Goal: Share content: Share content

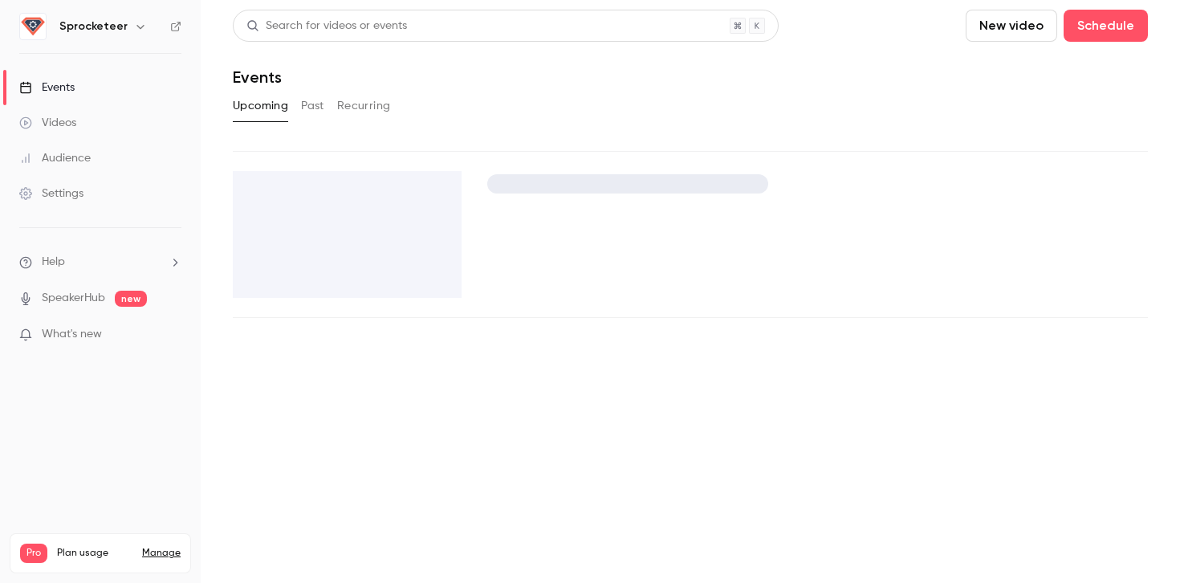
click at [68, 30] on h6 "Sprocketeer" at bounding box center [93, 26] width 68 height 16
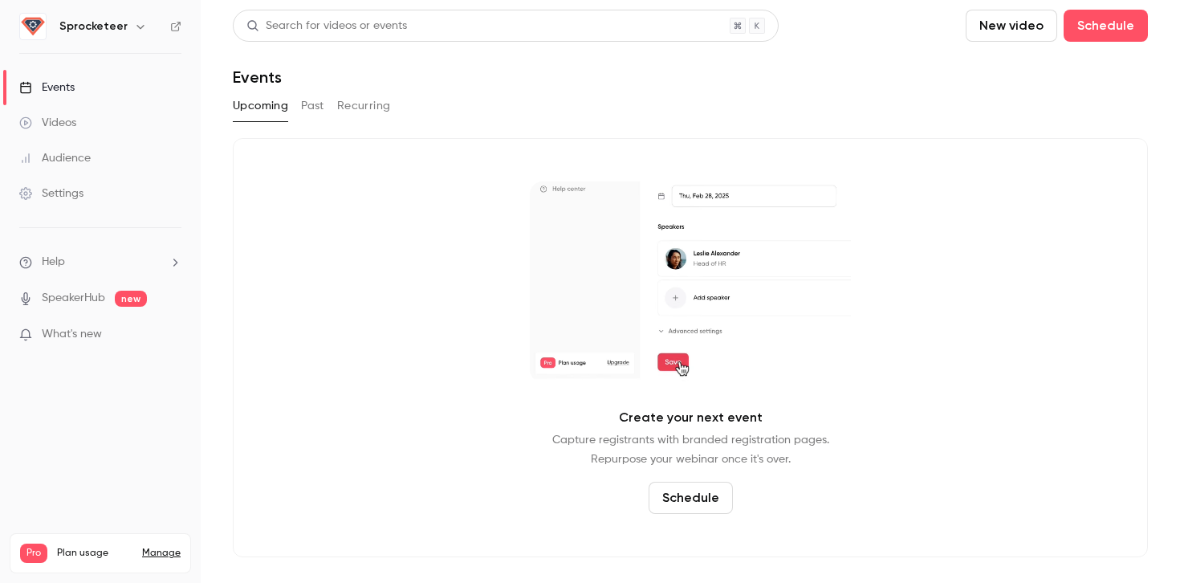
click at [122, 30] on div "Sprocketeer" at bounding box center [108, 26] width 98 height 19
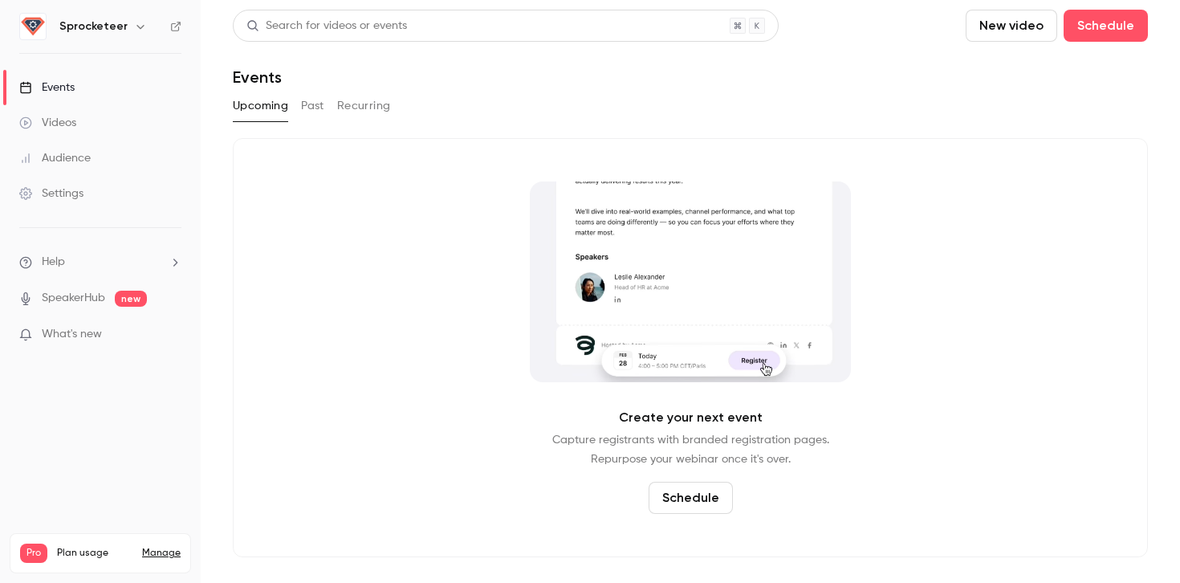
click at [134, 30] on icon "button" at bounding box center [140, 26] width 13 height 13
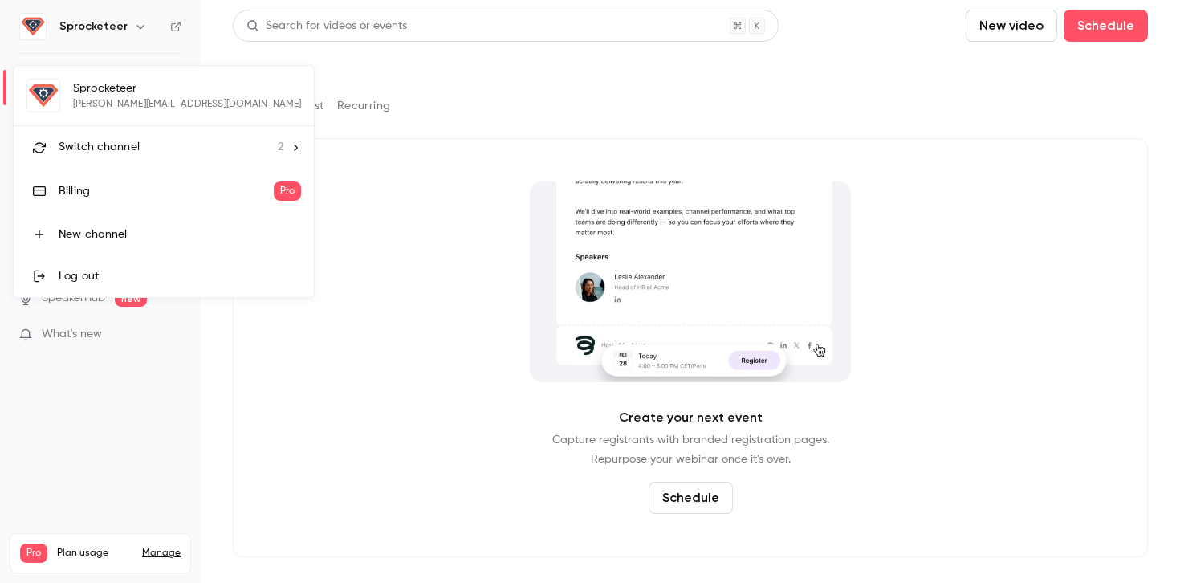
click at [116, 151] on span "Switch channel" at bounding box center [99, 147] width 81 height 17
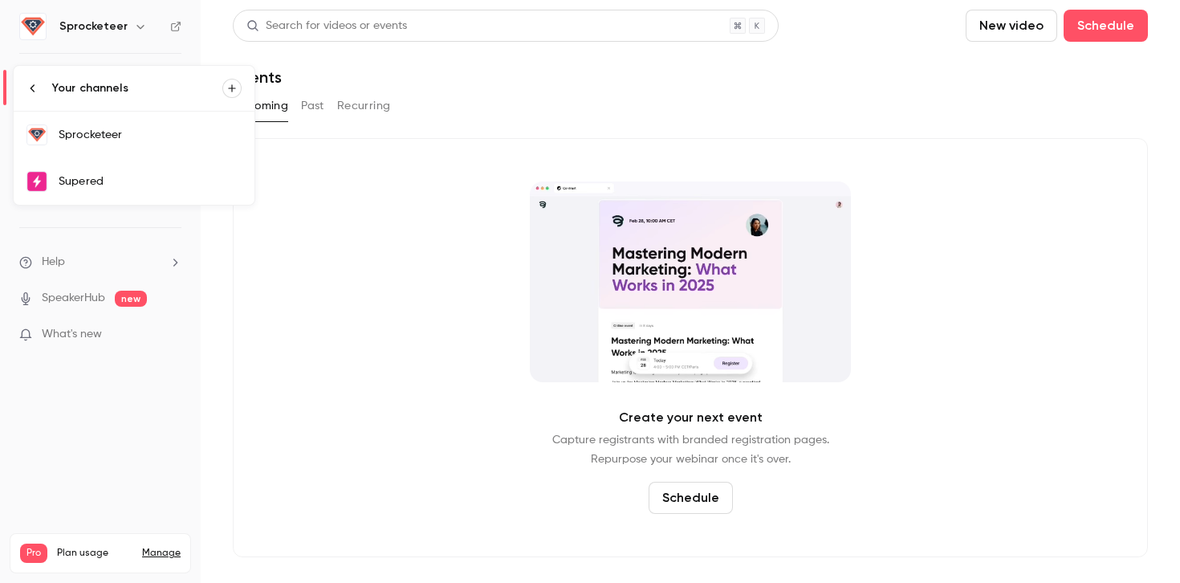
click at [117, 181] on div "Supered" at bounding box center [150, 181] width 183 height 16
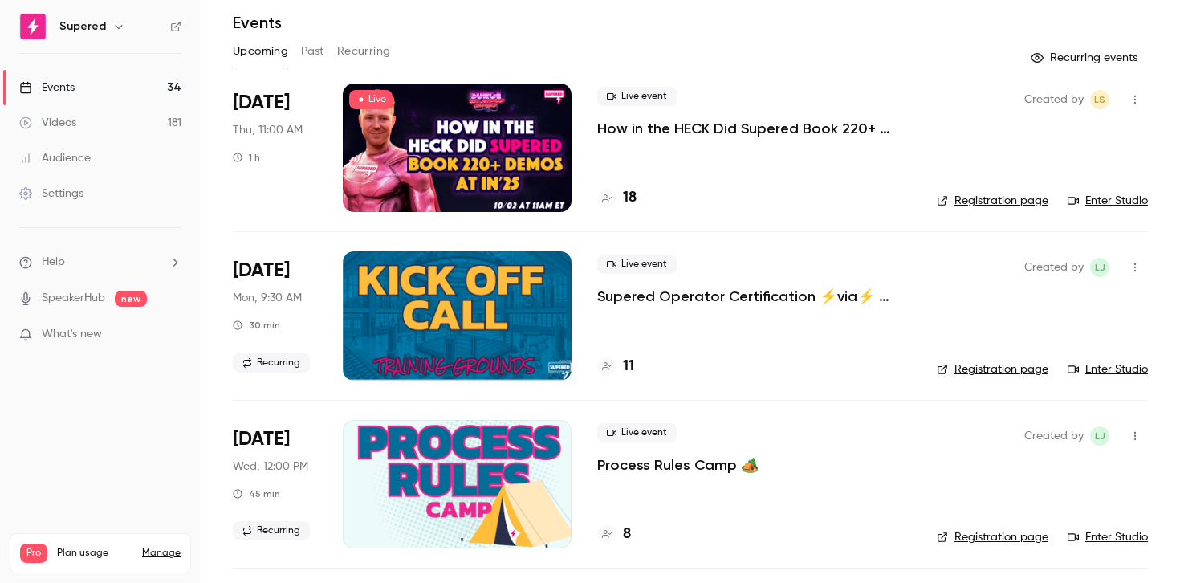
scroll to position [51, 0]
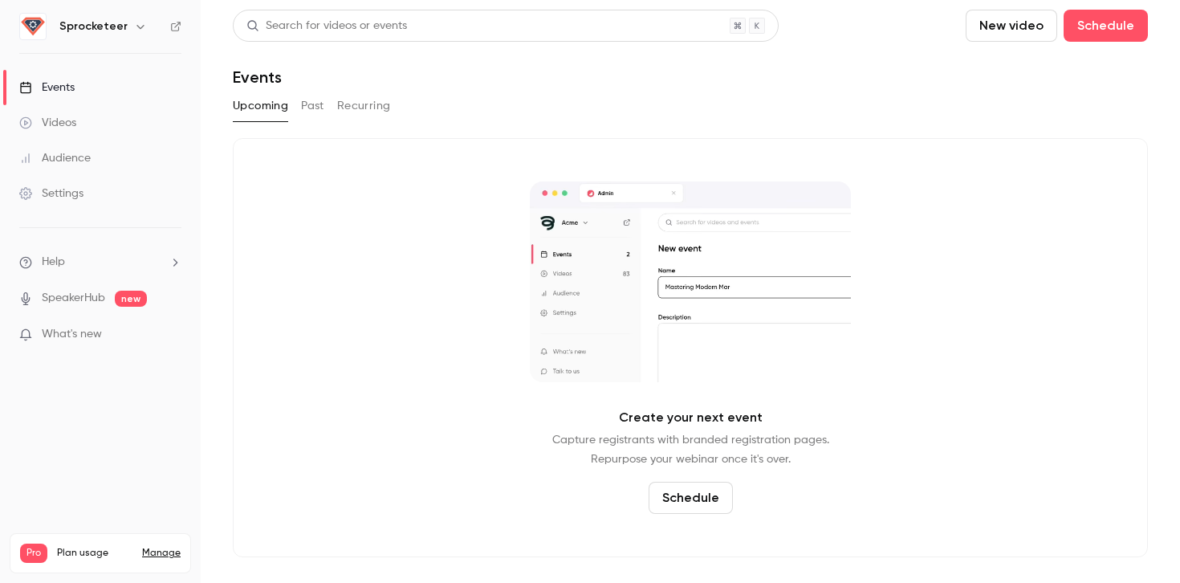
click at [95, 22] on h6 "Sprocketeer" at bounding box center [93, 26] width 68 height 16
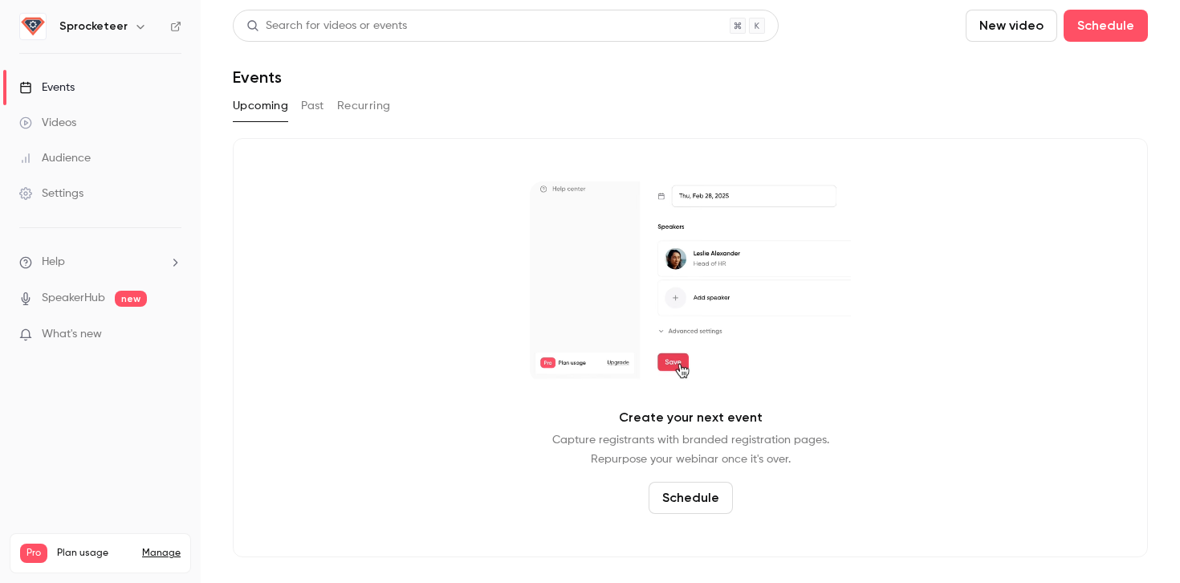
click at [137, 26] on icon "button" at bounding box center [140, 26] width 13 height 13
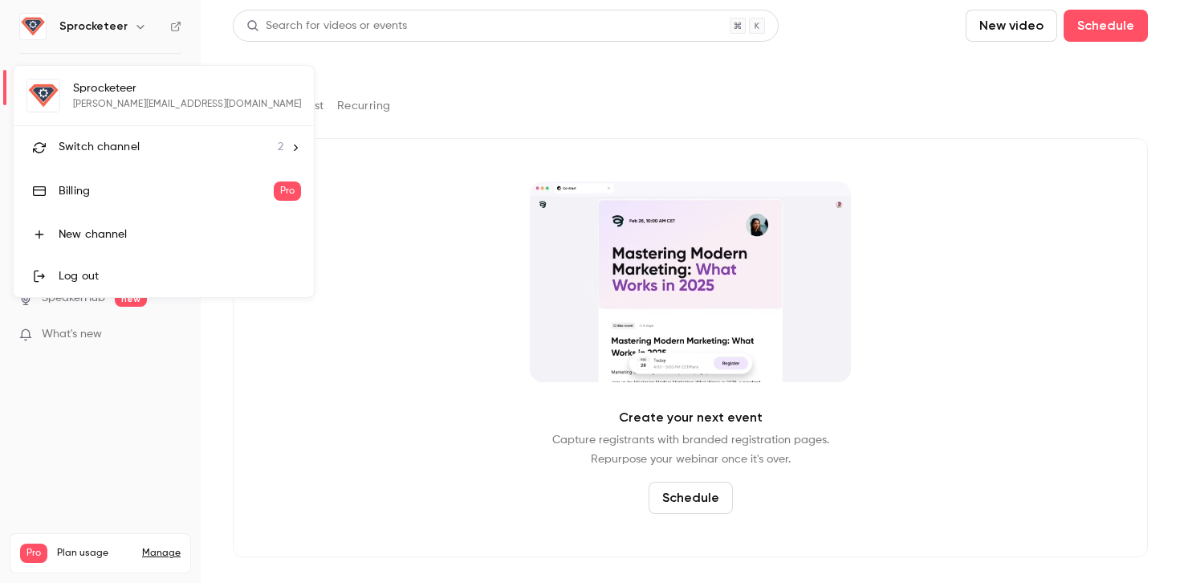
click at [135, 138] on li "Switch channel 2" at bounding box center [164, 147] width 300 height 43
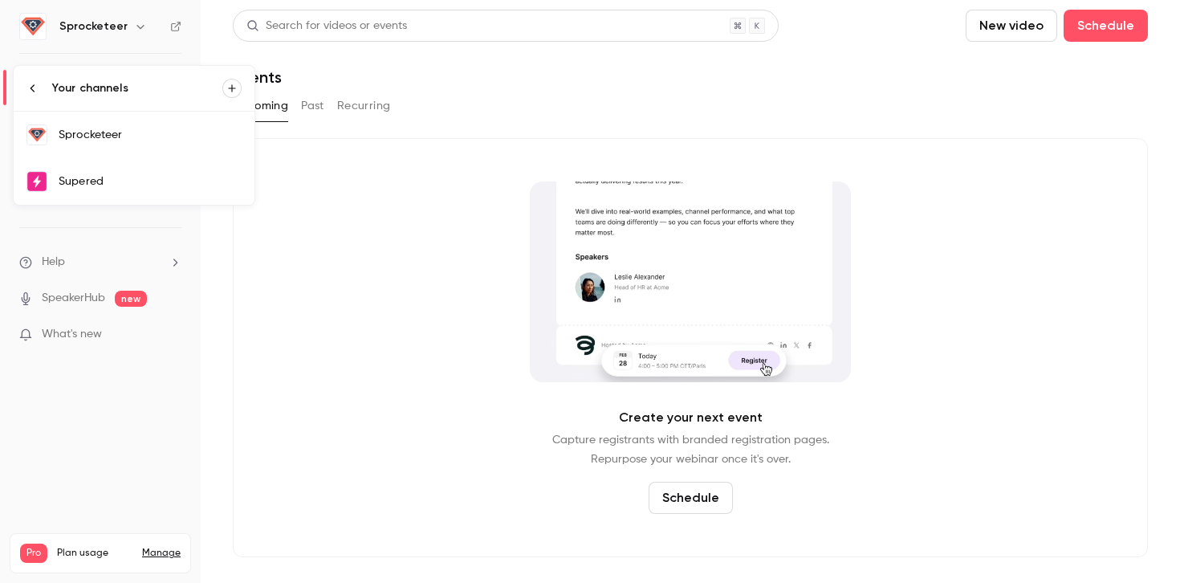
click at [125, 176] on div "Supered" at bounding box center [150, 181] width 183 height 16
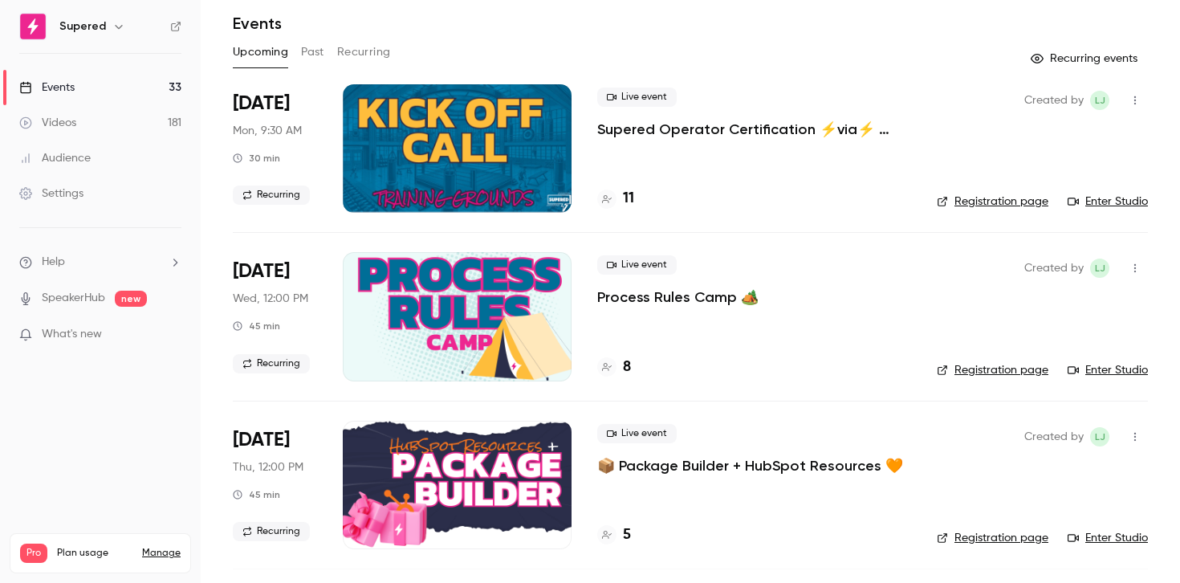
scroll to position [55, 0]
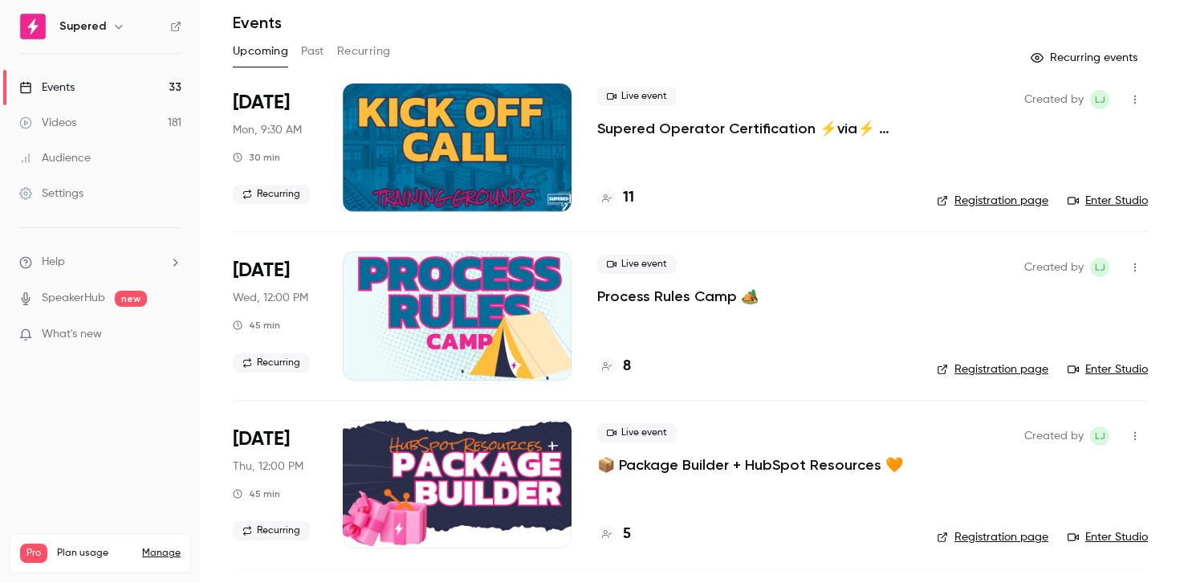
click at [112, 116] on link "Videos 181" at bounding box center [100, 122] width 201 height 35
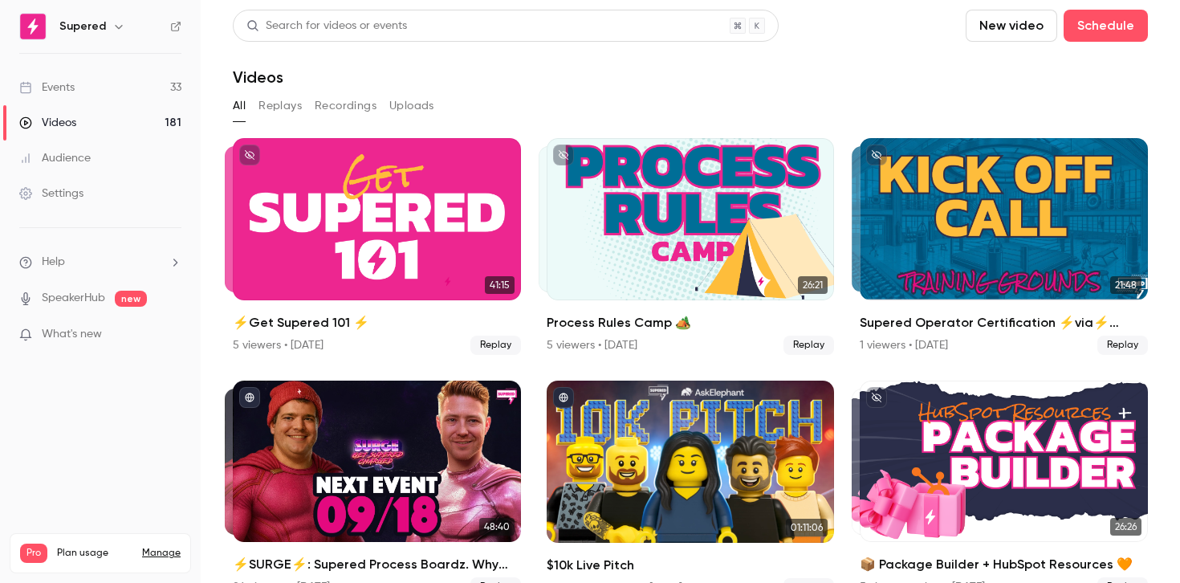
click at [329, 104] on button "Recordings" at bounding box center [346, 106] width 62 height 26
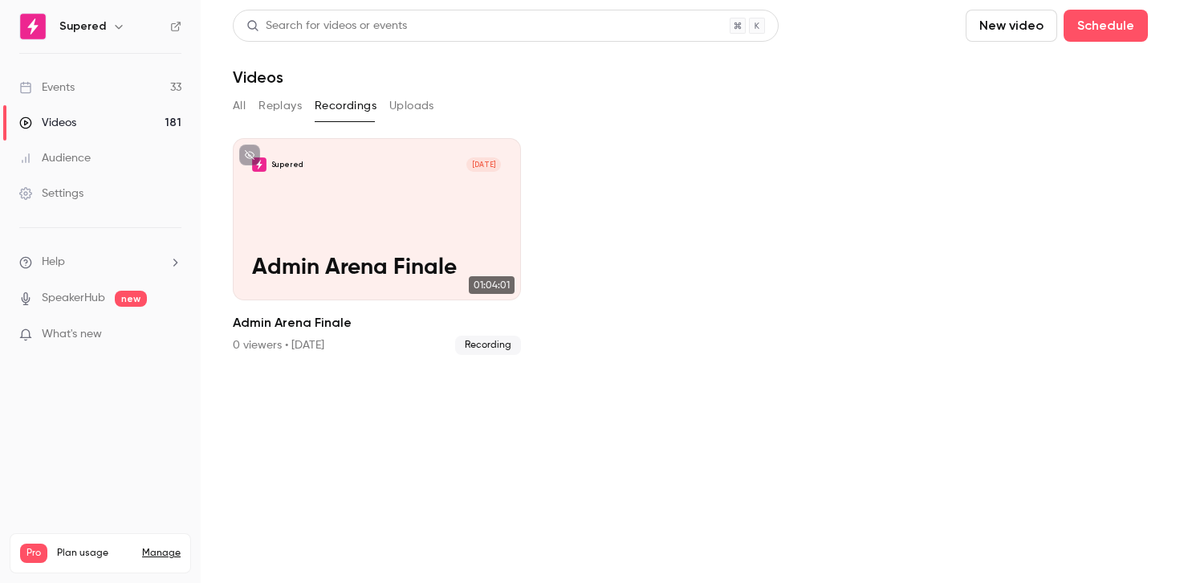
click at [295, 105] on button "Replays" at bounding box center [280, 106] width 43 height 26
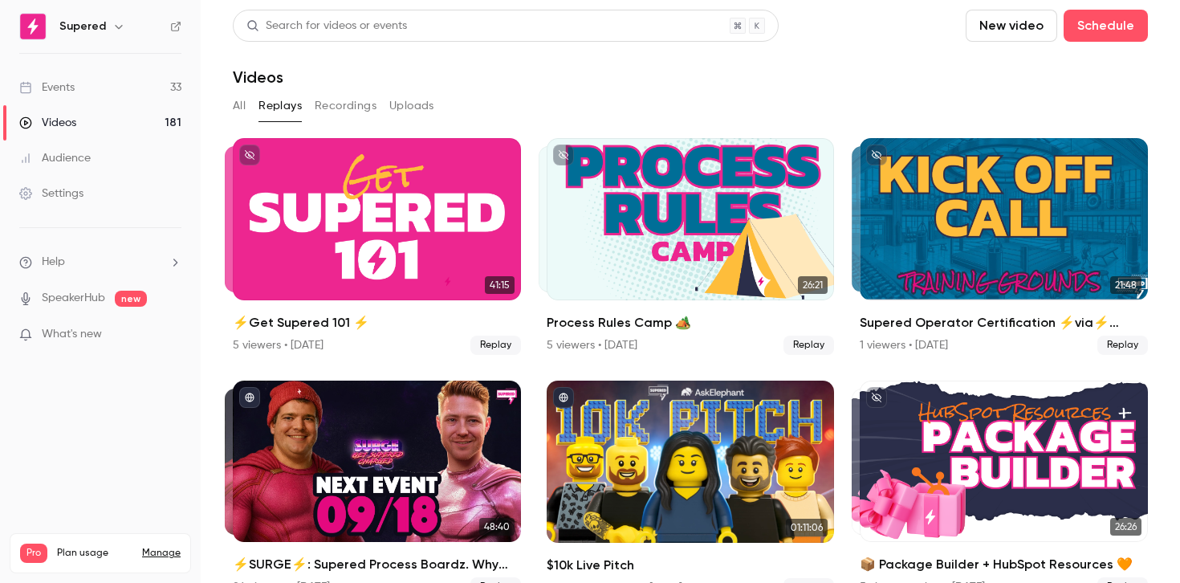
click at [238, 99] on button "All" at bounding box center [239, 106] width 13 height 26
click at [80, 96] on link "Events 33" at bounding box center [100, 87] width 201 height 35
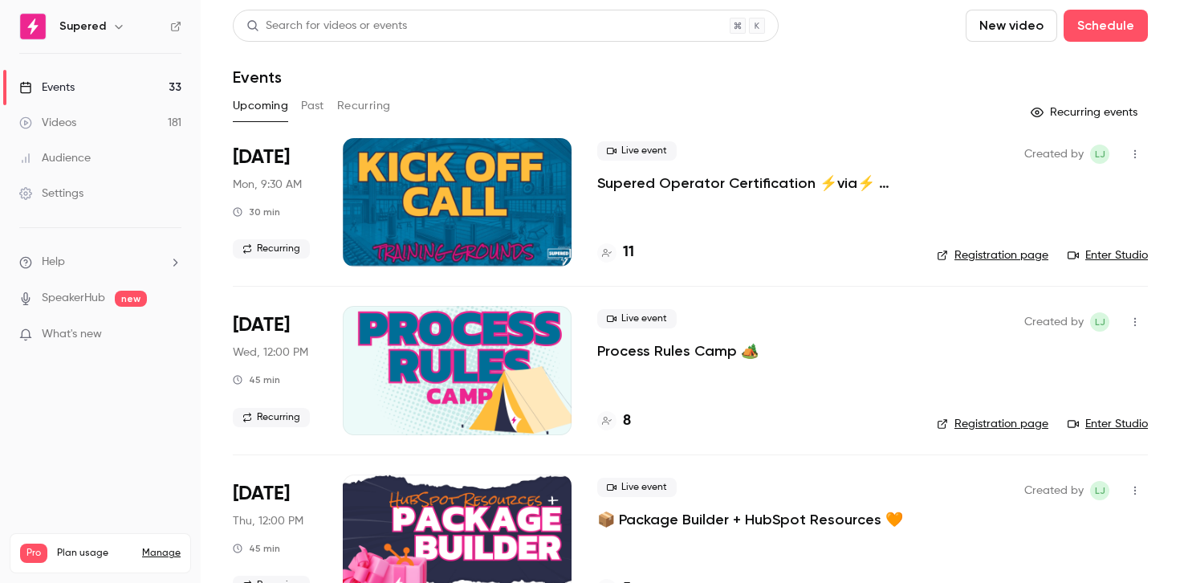
click at [310, 112] on button "Past" at bounding box center [312, 106] width 23 height 26
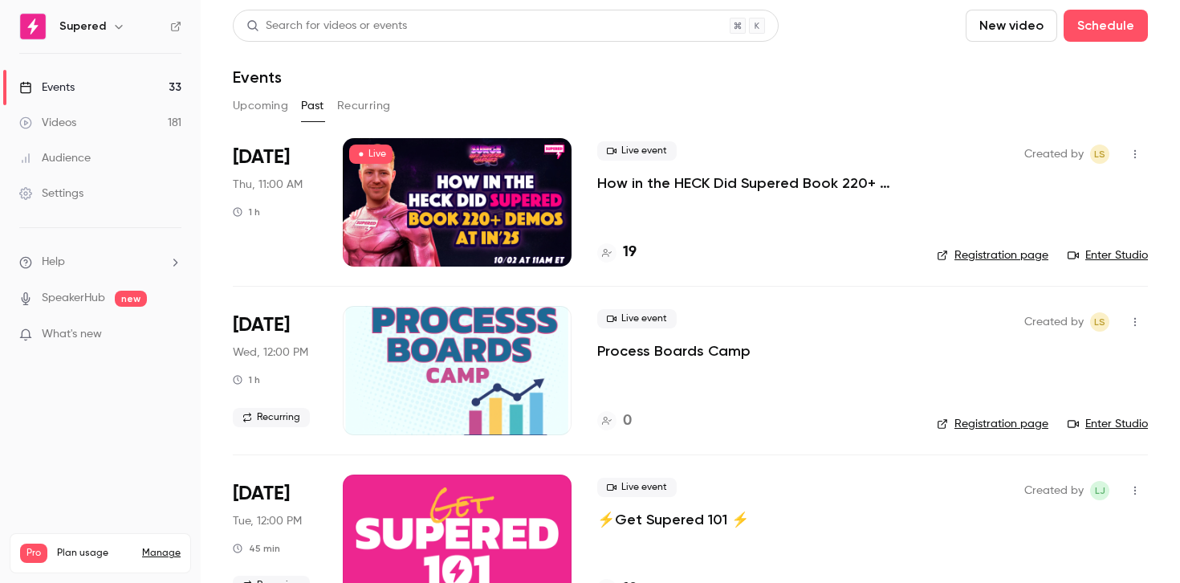
click at [994, 262] on link "Registration page" at bounding box center [993, 255] width 112 height 16
click at [79, 118] on link "Videos 181" at bounding box center [100, 122] width 201 height 35
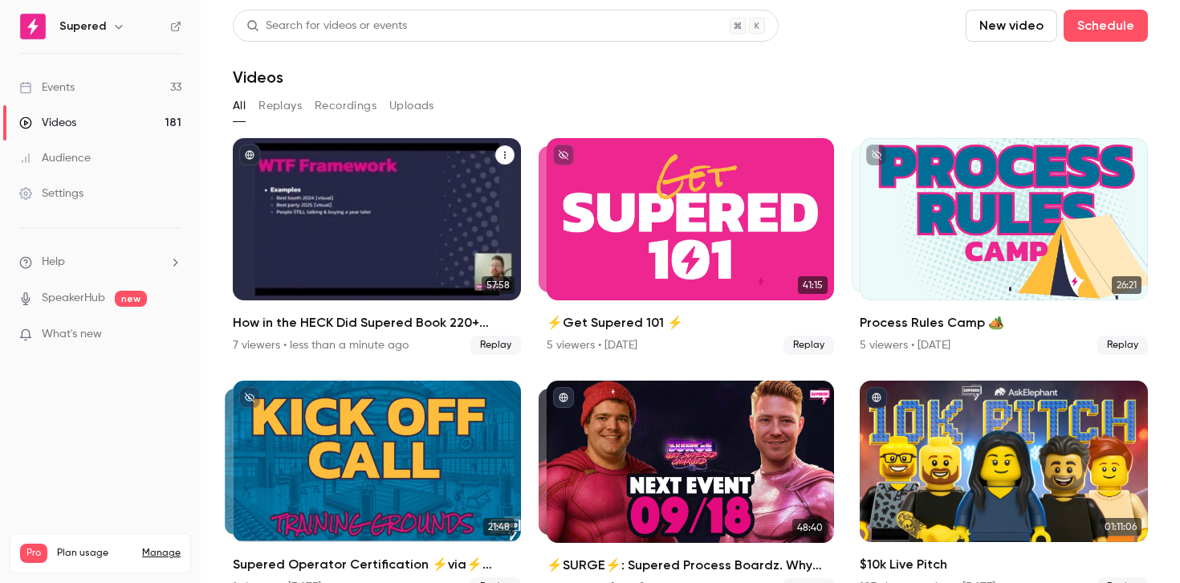
click at [501, 158] on icon "How in the HECK Did Supered Book 220+ Demos at IN'25 🤯" at bounding box center [505, 155] width 10 height 10
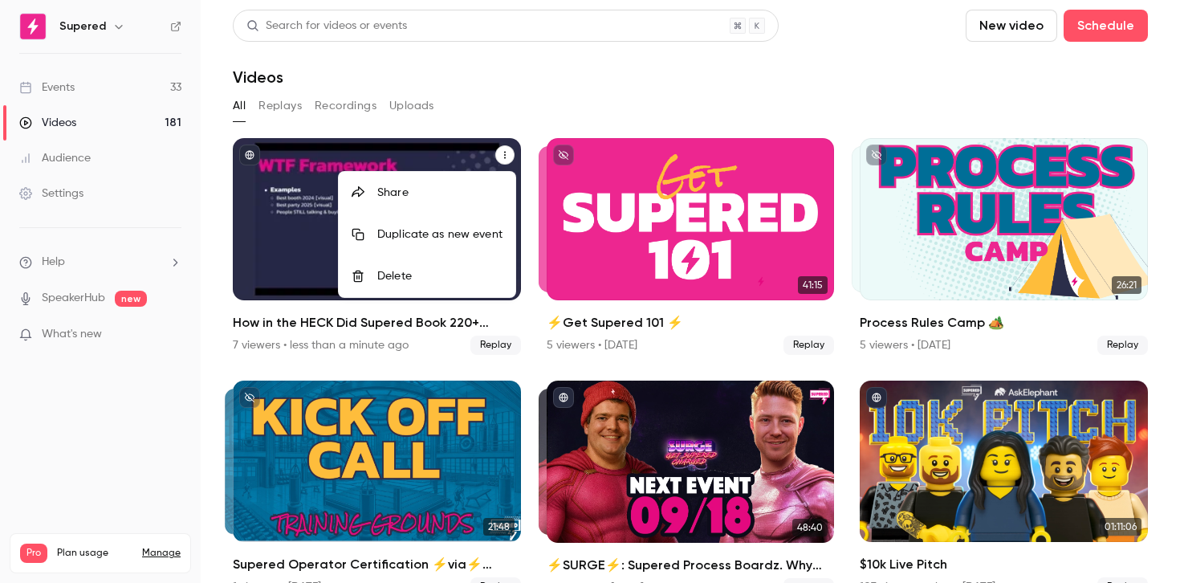
click at [454, 200] on div "Share" at bounding box center [439, 193] width 125 height 16
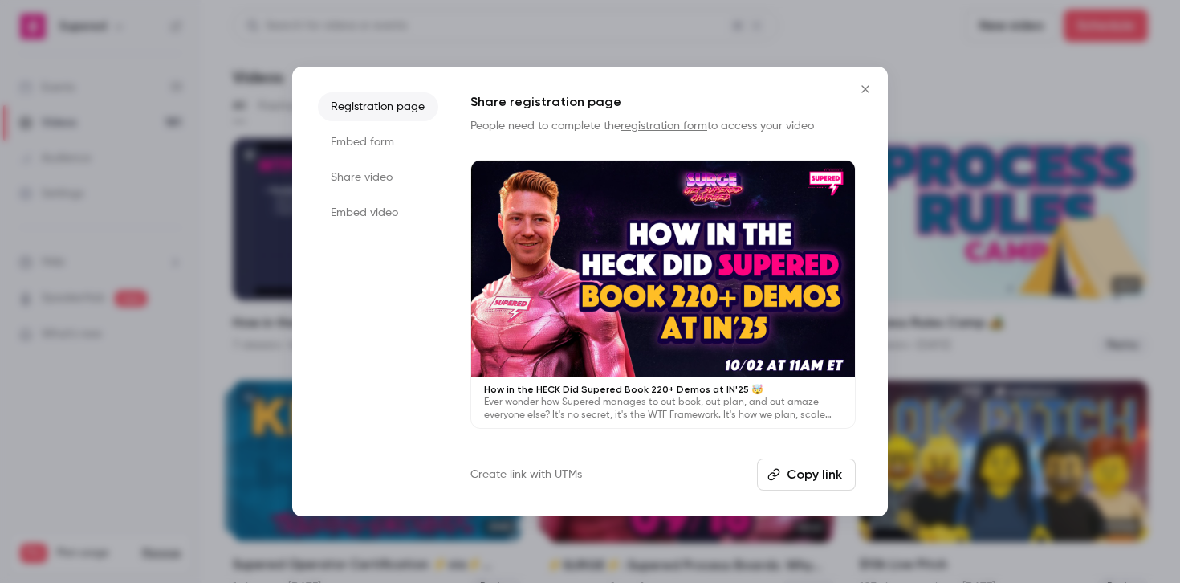
click at [810, 474] on button "Copy link" at bounding box center [806, 474] width 99 height 32
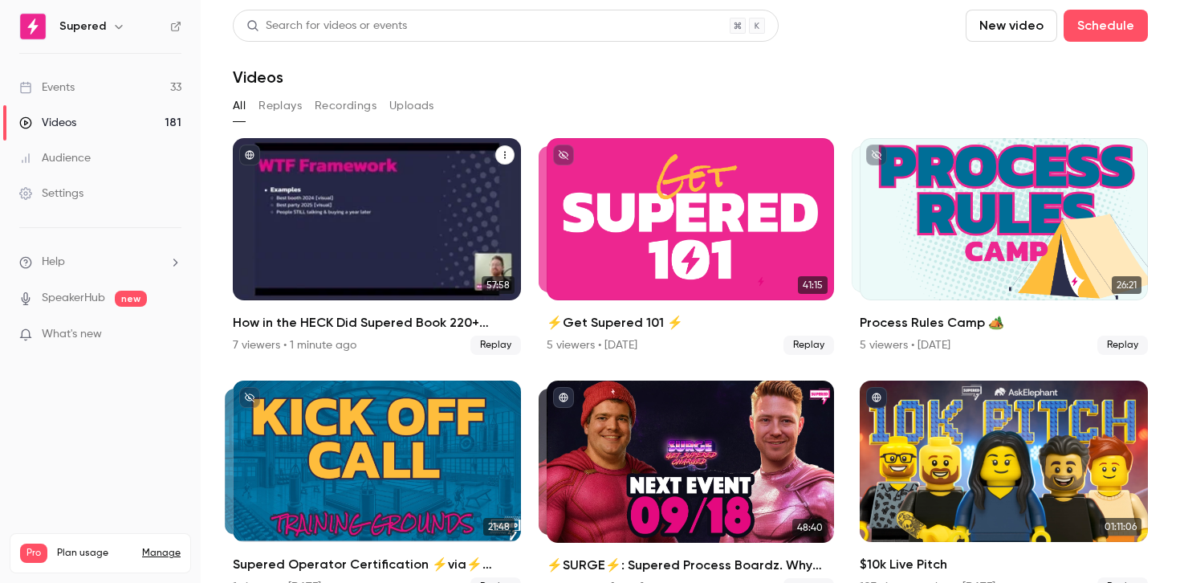
click at [464, 219] on div "How in the HECK Did Supered Book 220+ Demos at IN'25 🤯" at bounding box center [377, 219] width 288 height 162
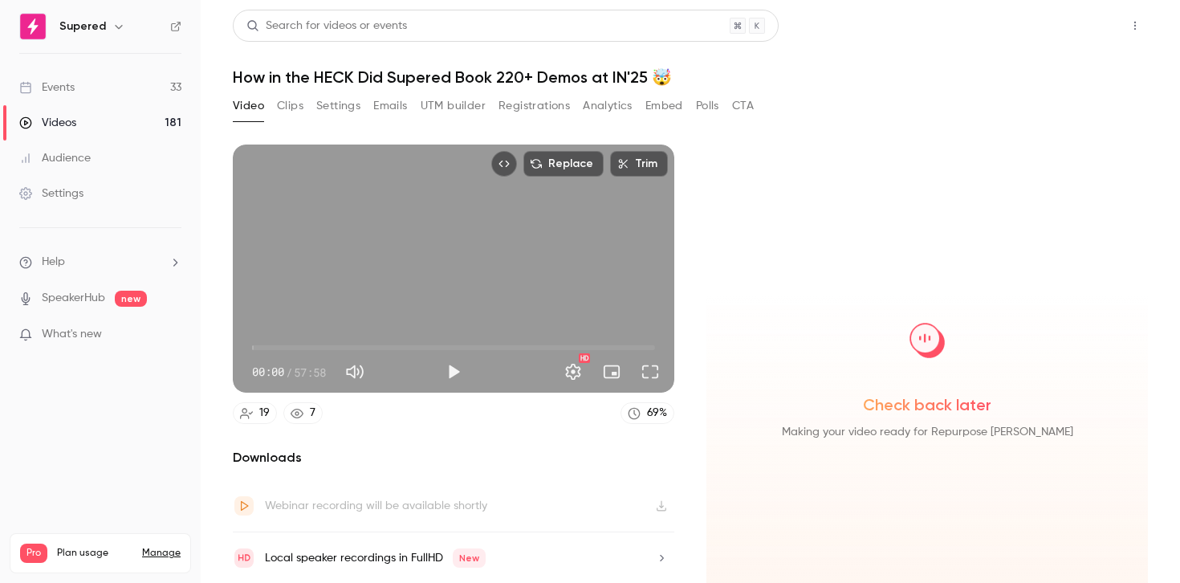
click at [1079, 34] on button "Share" at bounding box center [1077, 26] width 63 height 32
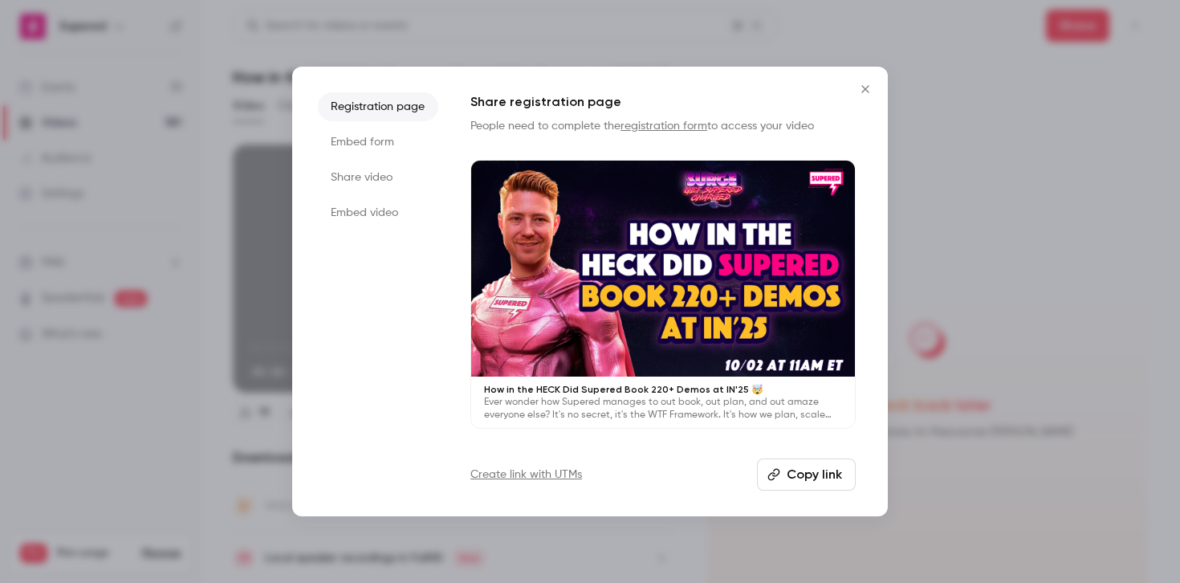
click at [819, 471] on button "Copy link" at bounding box center [806, 474] width 99 height 32
